Goal: Task Accomplishment & Management: Manage account settings

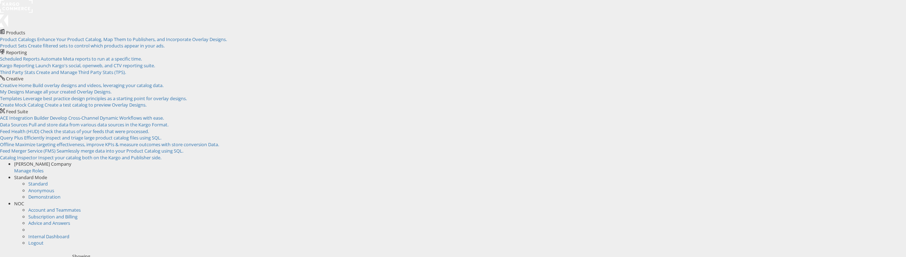
click at [24, 200] on span "NOC" at bounding box center [19, 203] width 10 height 6
click at [69, 207] on link "Internal Dashboard" at bounding box center [48, 210] width 41 height 6
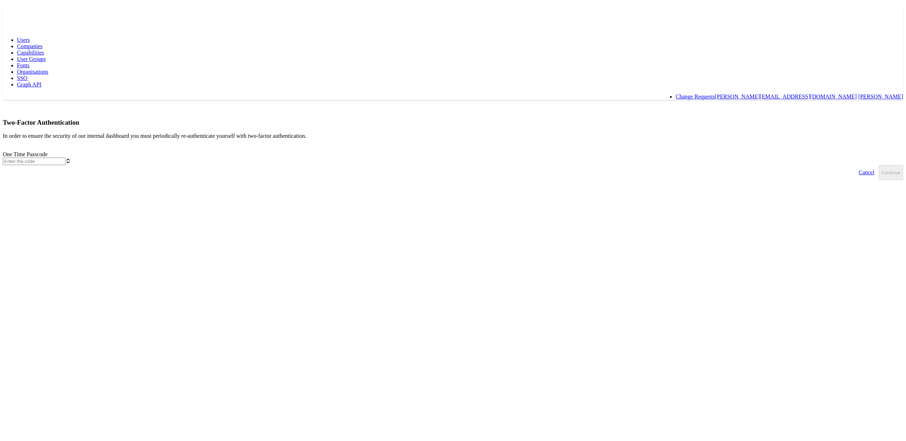
click at [225, 115] on body "Users Companies Capabilities User Groups Fonts Organisations SSO Graph API Chan…" at bounding box center [453, 91] width 901 height 177
click at [48, 69] on span "Organisations" at bounding box center [33, 72] width 32 height 6
type input "670823"
click at [879, 165] on button "Continue" at bounding box center [891, 172] width 24 height 15
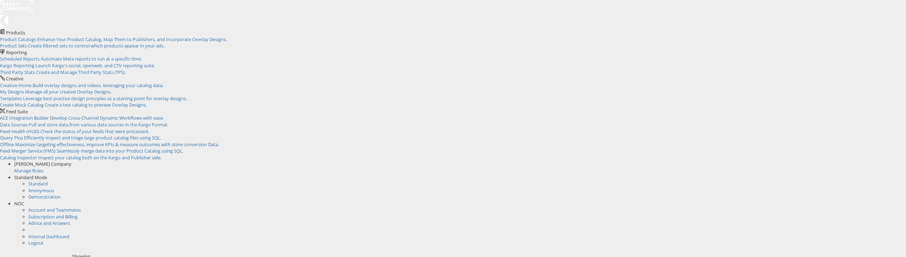
click at [897, 200] on div "NOC" at bounding box center [460, 203] width 892 height 7
click at [69, 207] on link "Internal Dashboard" at bounding box center [48, 210] width 41 height 6
click at [896, 200] on div "NOC" at bounding box center [460, 203] width 892 height 7
click at [69, 207] on link "Internal Dashboard" at bounding box center [48, 210] width 41 height 6
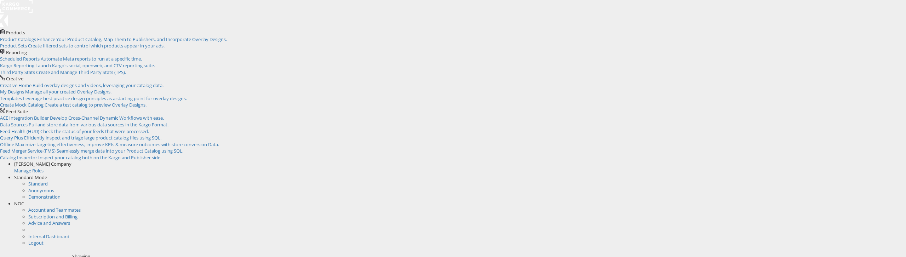
click at [891, 200] on div "NOC" at bounding box center [460, 203] width 892 height 7
click at [69, 207] on link "Internal Dashboard" at bounding box center [48, 210] width 41 height 6
click at [24, 200] on span "NOC" at bounding box center [19, 203] width 10 height 6
click at [69, 207] on link "Internal Dashboard" at bounding box center [48, 210] width 41 height 6
click at [891, 200] on div "NOC" at bounding box center [460, 203] width 892 height 7
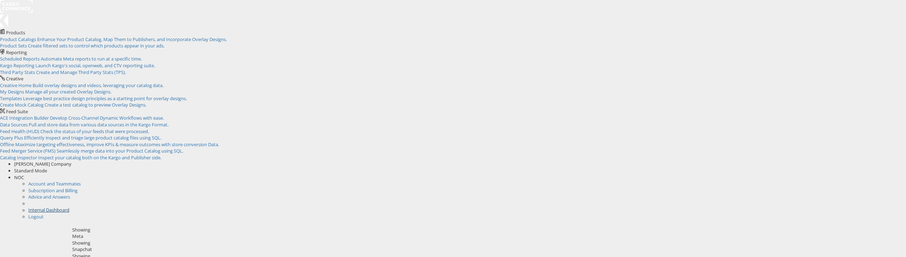
click at [69, 207] on link "Internal Dashboard" at bounding box center [48, 210] width 41 height 6
click at [303, 246] on div "Snapchat" at bounding box center [486, 249] width 829 height 7
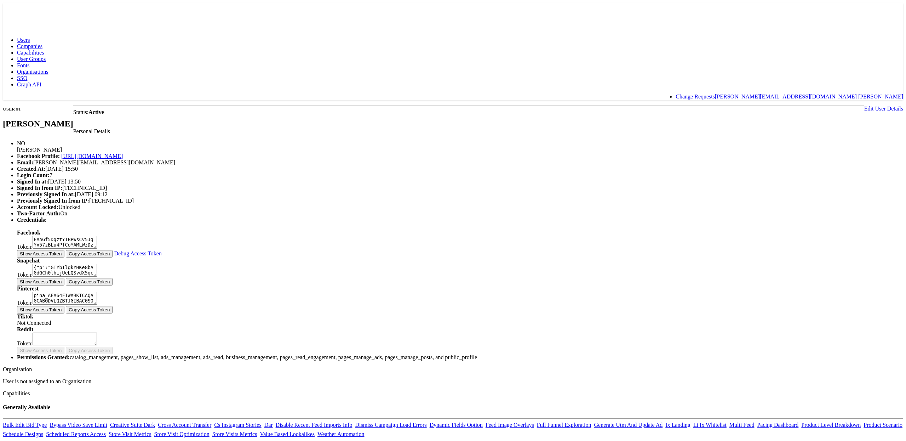
click at [48, 69] on span "Organisations" at bounding box center [33, 72] width 32 height 6
click at [42, 43] on span "Companies" at bounding box center [29, 46] width 25 height 6
click at [44, 50] on span "Capabilities" at bounding box center [30, 53] width 27 height 6
click at [864, 105] on link "Edit User Details" at bounding box center [883, 108] width 39 height 6
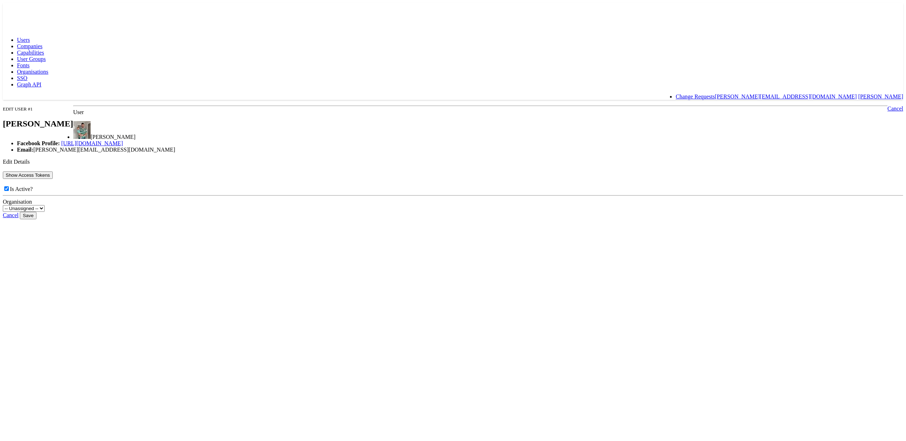
click at [53, 179] on button "Show Access Tokens" at bounding box center [28, 174] width 50 height 7
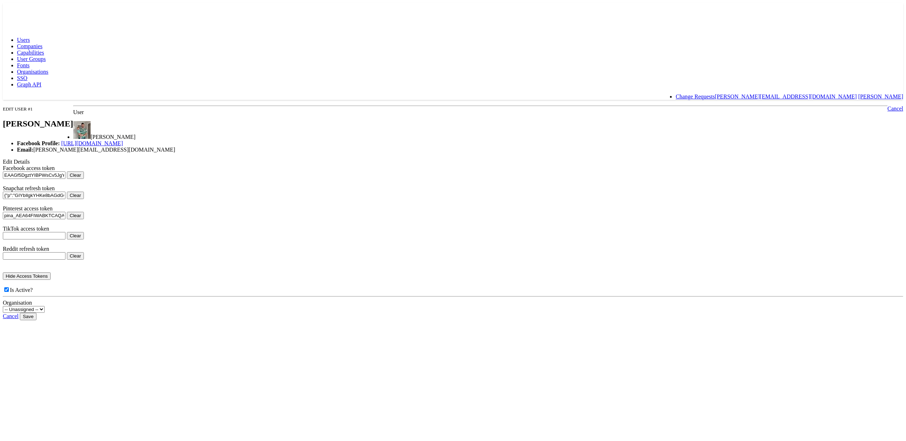
click at [84, 199] on button "Clear" at bounding box center [75, 195] width 17 height 7
click at [36, 320] on input "Save" at bounding box center [28, 316] width 16 height 7
type input "Saving..."
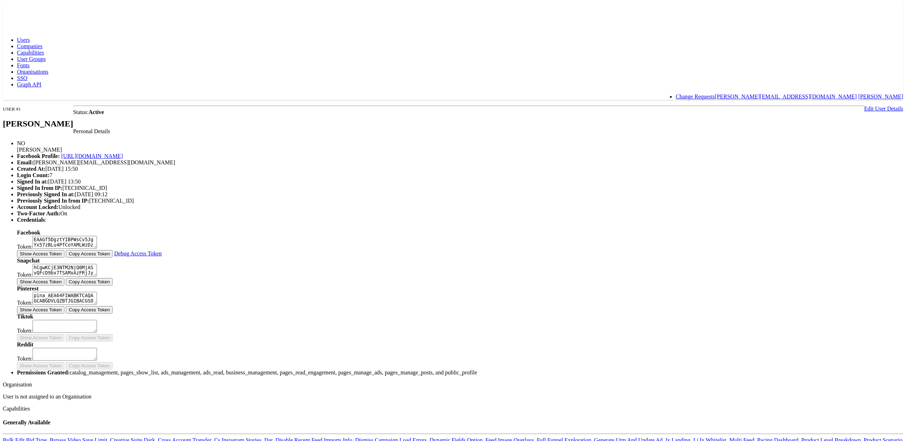
click at [42, 43] on span "Companies" at bounding box center [29, 46] width 25 height 6
click at [44, 50] on span "Capabilities" at bounding box center [30, 53] width 27 height 6
click at [628, 105] on div at bounding box center [453, 105] width 901 height 0
click at [864, 105] on link "Edit User Details" at bounding box center [883, 108] width 39 height 6
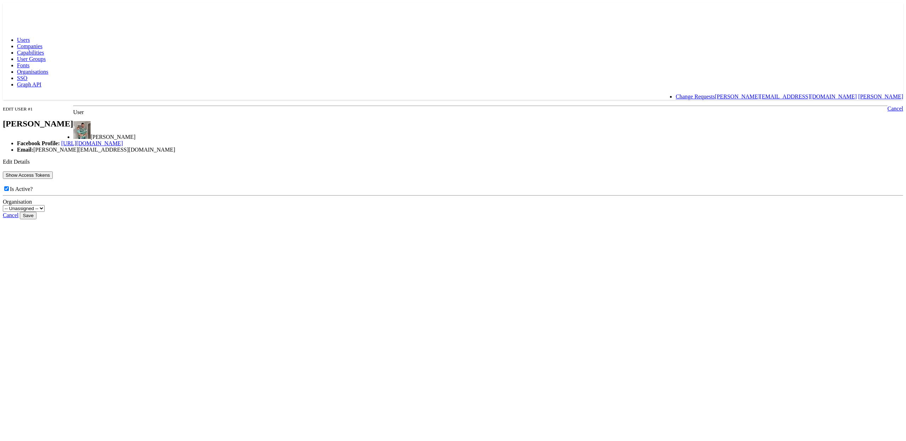
click at [53, 179] on button "Show Access Tokens" at bounding box center [28, 174] width 50 height 7
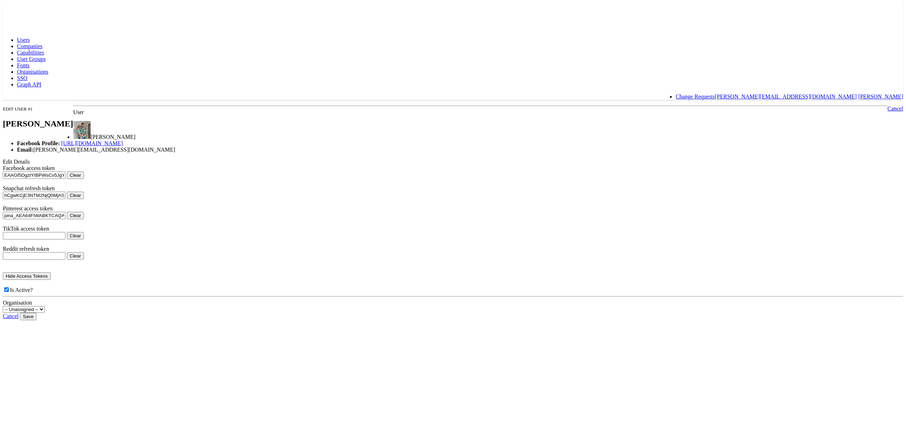
click at [18, 319] on link "Cancel" at bounding box center [11, 316] width 16 height 6
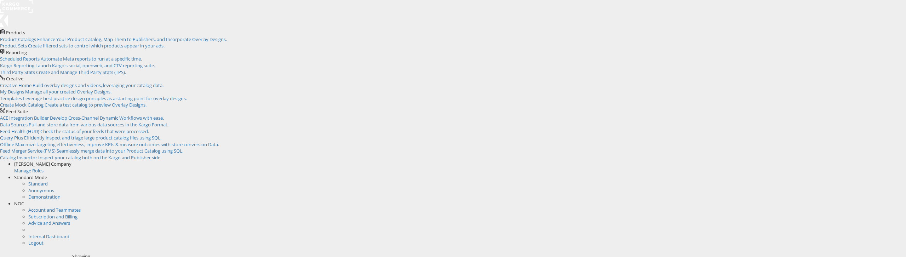
click at [24, 200] on span "NOC" at bounding box center [19, 203] width 10 height 6
click at [69, 207] on link "Internal Dashboard" at bounding box center [48, 210] width 41 height 6
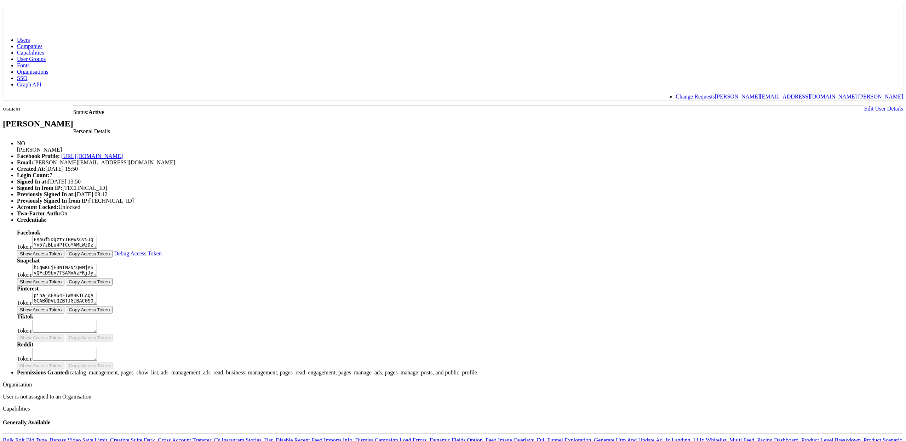
click at [42, 43] on span "Companies" at bounding box center [29, 46] width 25 height 6
click at [44, 50] on span "Capabilities" at bounding box center [30, 53] width 27 height 6
click at [134, 212] on body "Users Companies Capabilities User Groups Fonts Organisations SSO Graph API Chan…" at bounding box center [453, 314] width 901 height 623
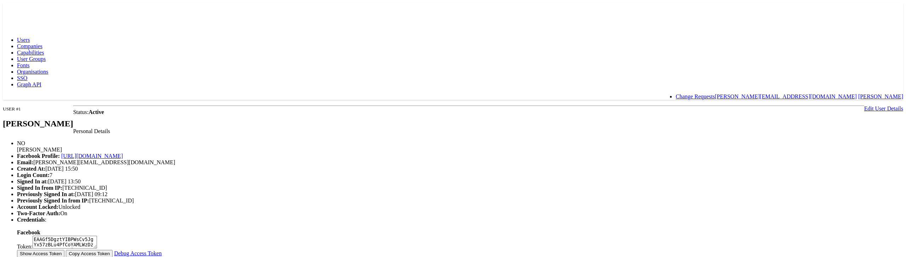
click at [42, 43] on span "Companies" at bounding box center [29, 46] width 25 height 6
click at [42, 43] on link "Companies" at bounding box center [29, 46] width 25 height 6
click at [42, 43] on span "Companies" at bounding box center [29, 46] width 25 height 6
click at [44, 50] on span "Capabilities" at bounding box center [30, 53] width 27 height 6
click at [42, 43] on span "Companies" at bounding box center [29, 46] width 25 height 6
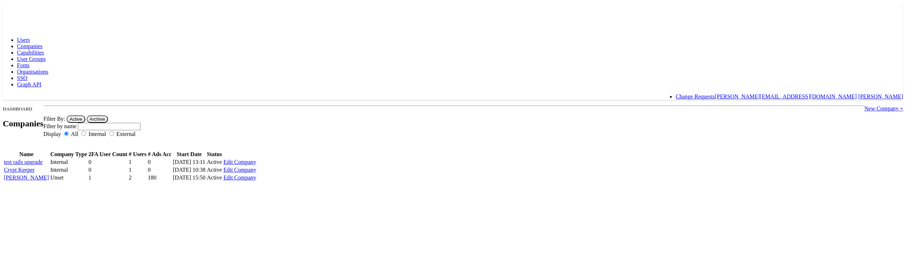
click at [44, 50] on span "Capabilities" at bounding box center [30, 53] width 27 height 6
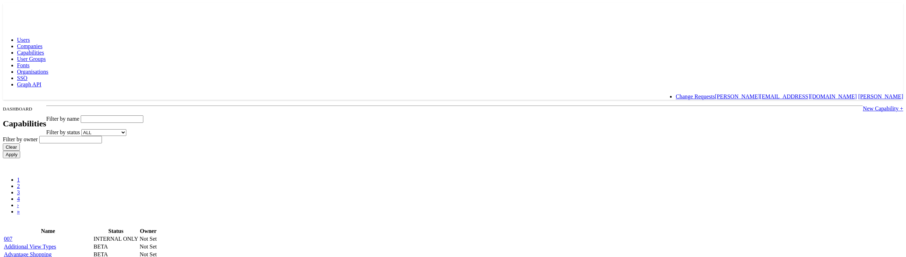
click at [46, 56] on span "User Groups" at bounding box center [31, 59] width 29 height 6
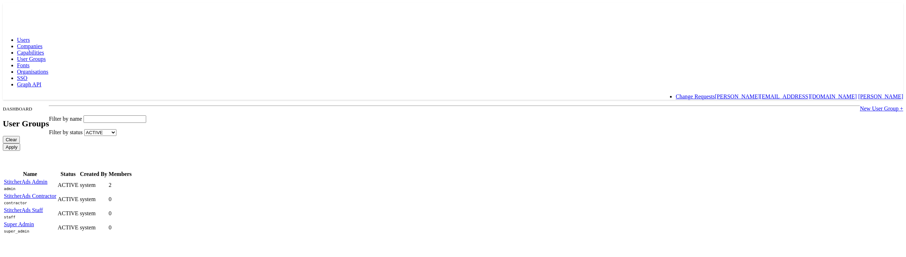
click at [48, 69] on span "Organisations" at bounding box center [33, 72] width 32 height 6
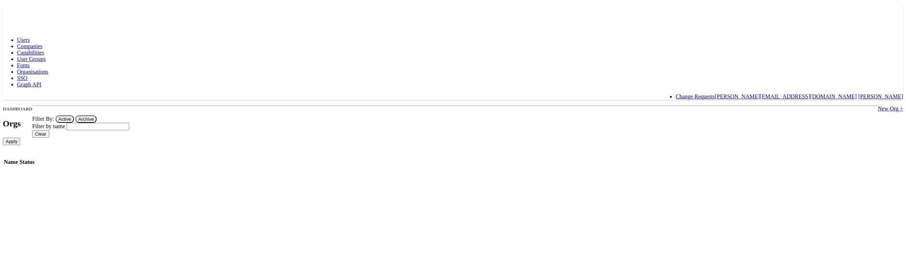
click at [30, 37] on span "Users" at bounding box center [23, 40] width 13 height 6
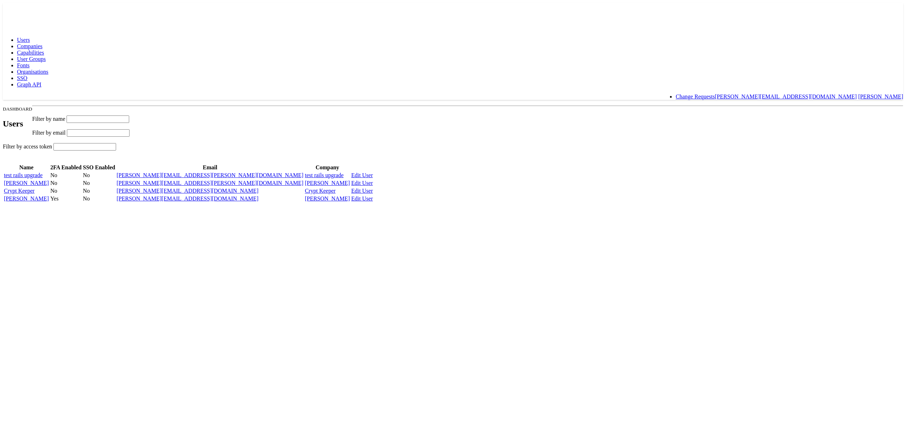
click at [198, 146] on body "Users Companies Capabilities User Groups Fonts Organisations SSO Graph API Chan…" at bounding box center [453, 103] width 901 height 200
click at [30, 62] on span "Fonts" at bounding box center [23, 65] width 13 height 6
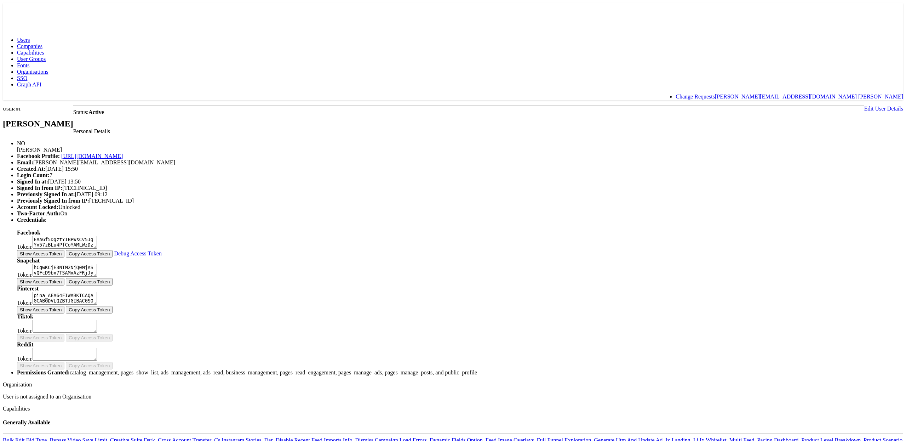
click at [27, 75] on span "SSO" at bounding box center [22, 78] width 10 height 6
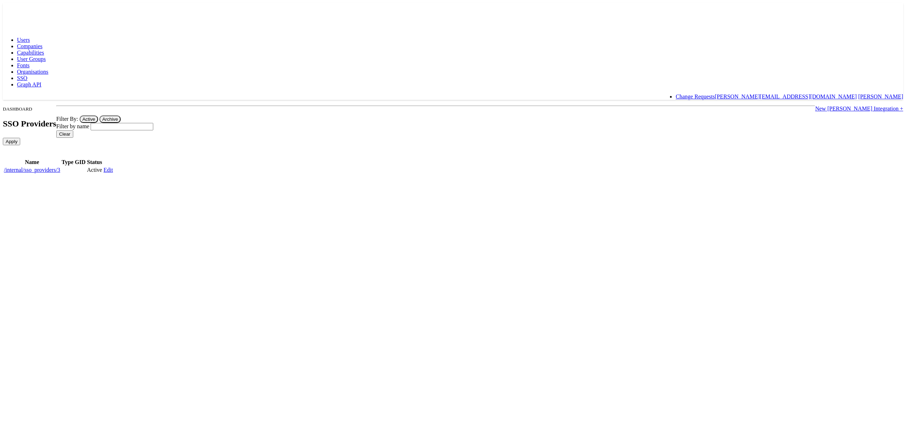
click at [815, 105] on link "New SAML Integration +" at bounding box center [859, 108] width 88 height 6
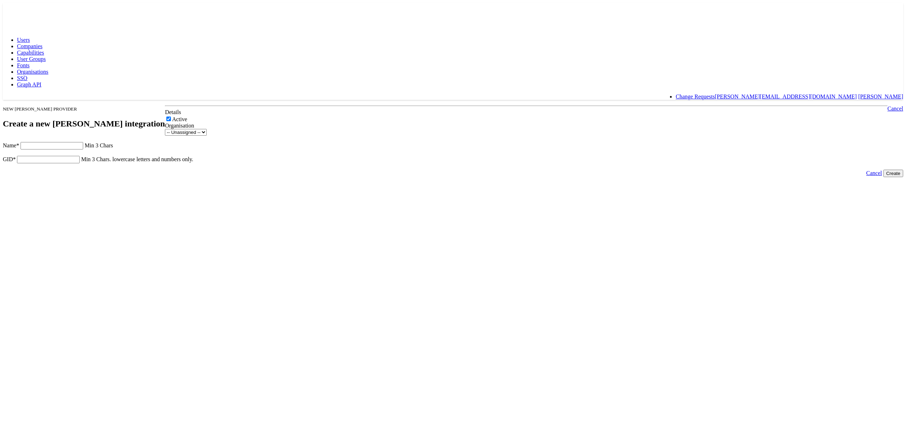
click at [48, 69] on span "Organisations" at bounding box center [33, 72] width 32 height 6
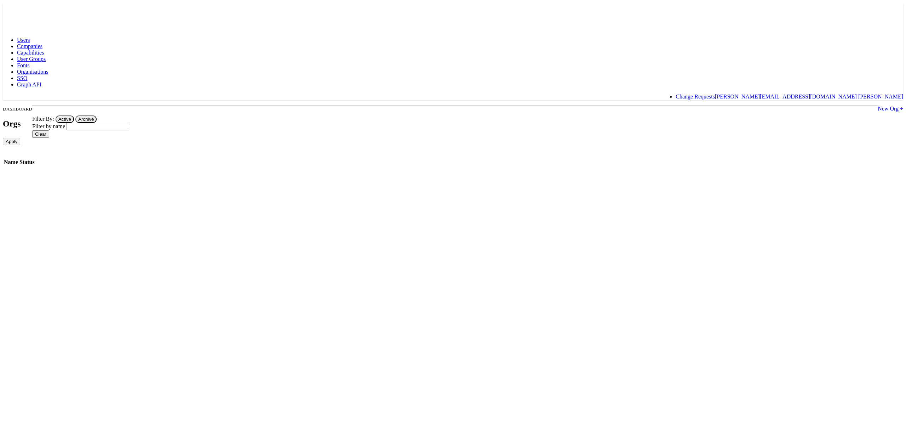
click at [30, 62] on span "Fonts" at bounding box center [23, 65] width 13 height 6
